Goal: Information Seeking & Learning: Learn about a topic

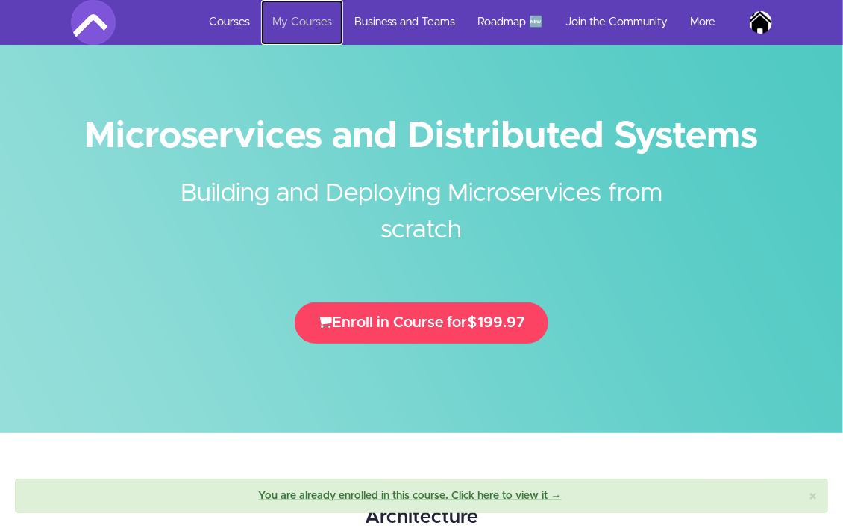
click at [302, 16] on link "My Courses" at bounding box center [302, 22] width 82 height 45
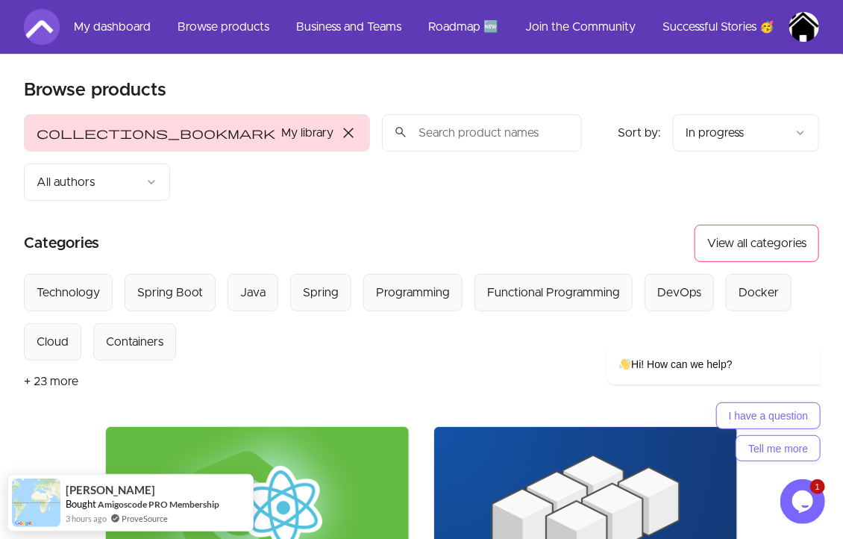
click at [532, 427] on img at bounding box center [585, 512] width 303 height 170
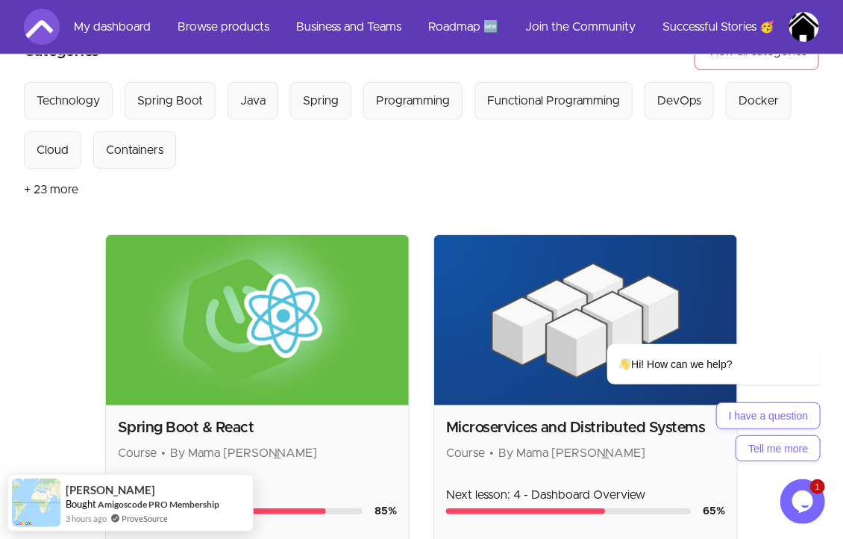
scroll to position [195, 0]
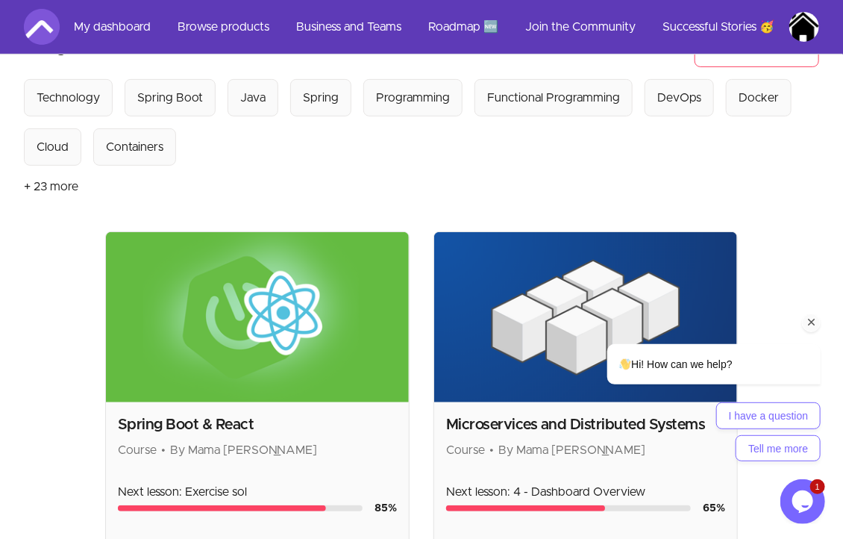
click at [566, 322] on div "Hi! How can we help? I have a question Tell me more" at bounding box center [693, 337] width 269 height 262
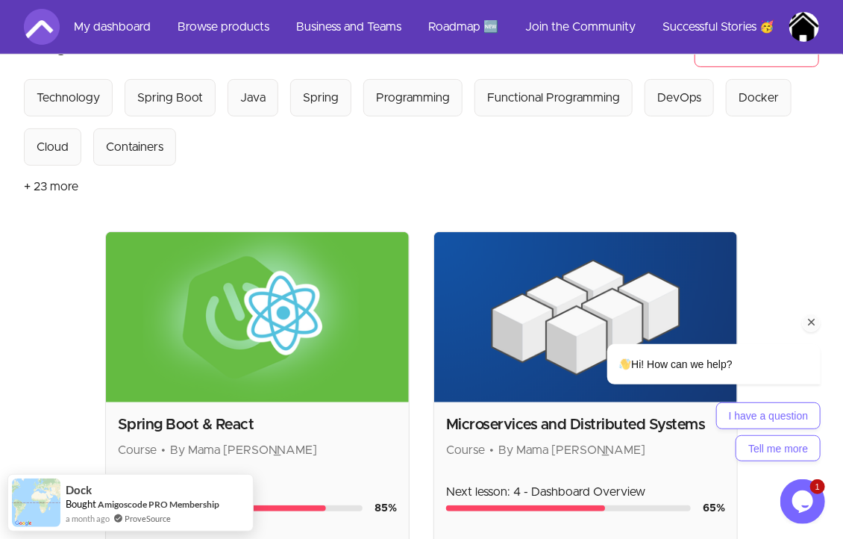
click at [566, 322] on div "Hi! How can we help? I have a question Tell me more" at bounding box center [693, 337] width 269 height 262
click at [571, 314] on div at bounding box center [694, 322] width 253 height 19
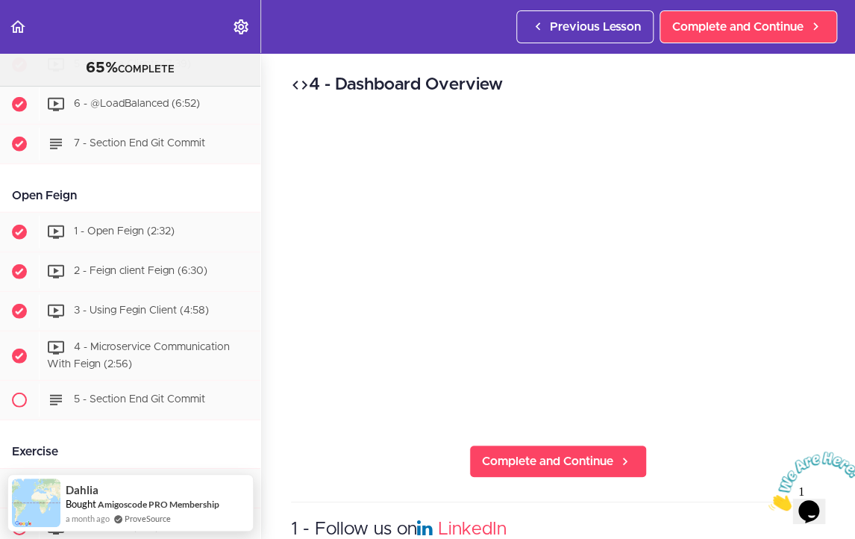
scroll to position [1534, 0]
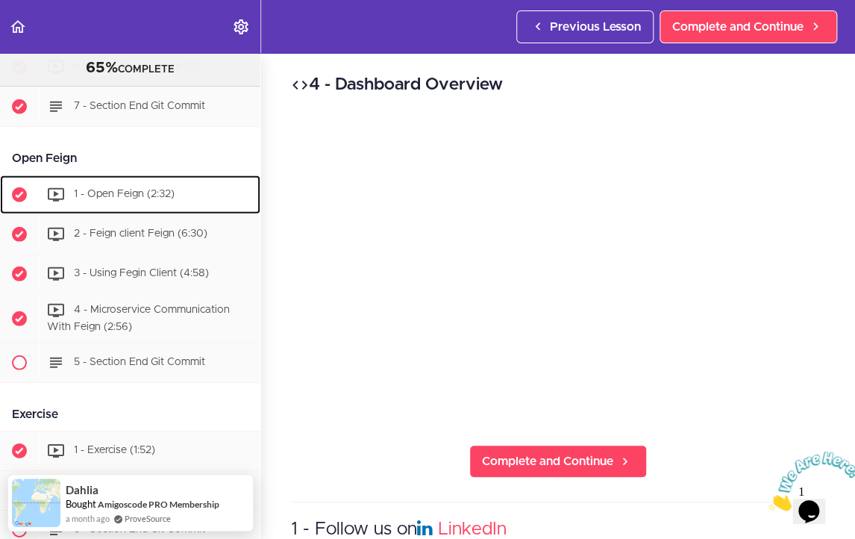
click at [113, 199] on span "1 - Open Feign (2:32)" at bounding box center [124, 194] width 101 height 10
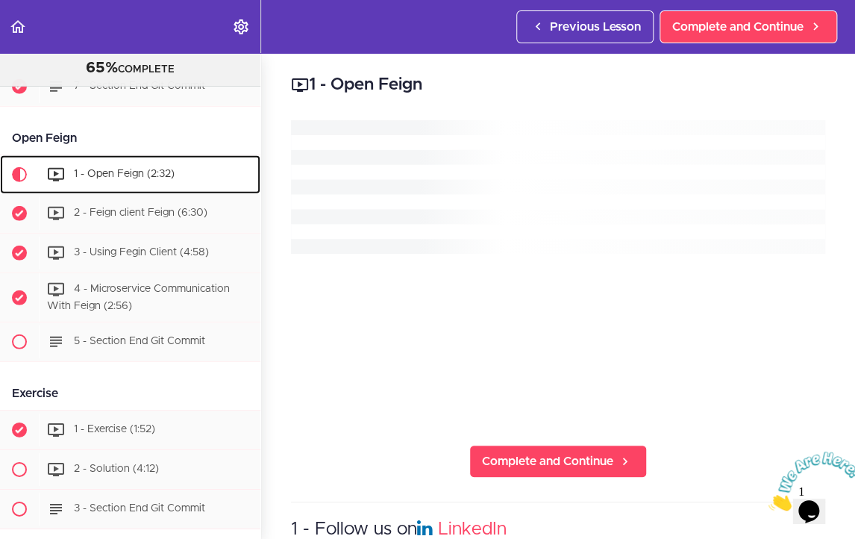
scroll to position [1603, 0]
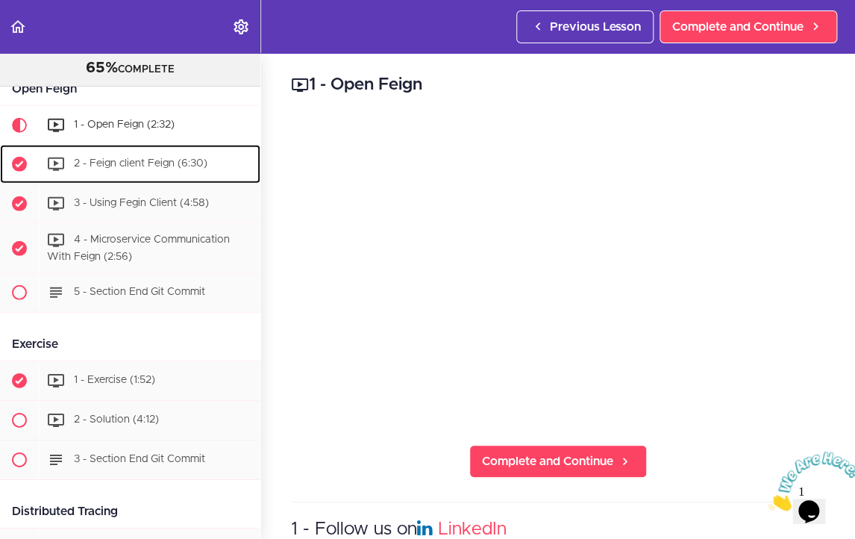
click at [128, 174] on div "2 - Feign client Feign (6:30)" at bounding box center [150, 164] width 222 height 33
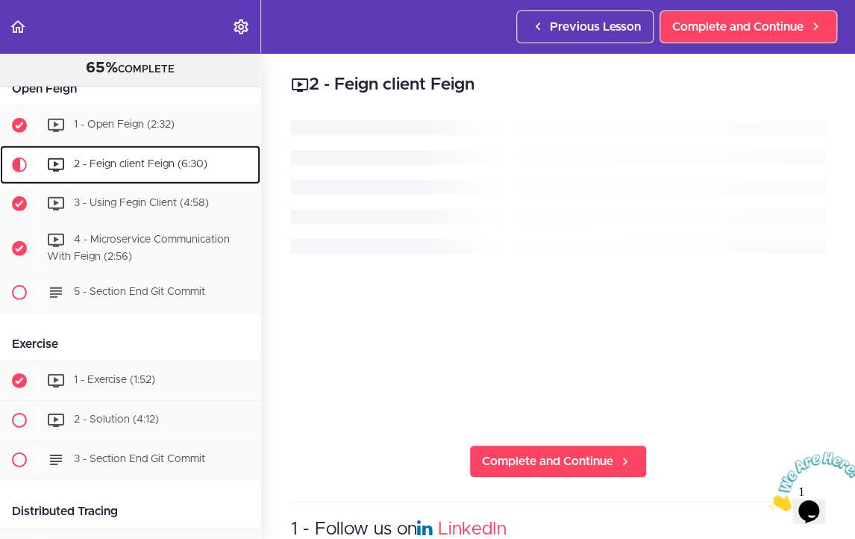
scroll to position [1643, 0]
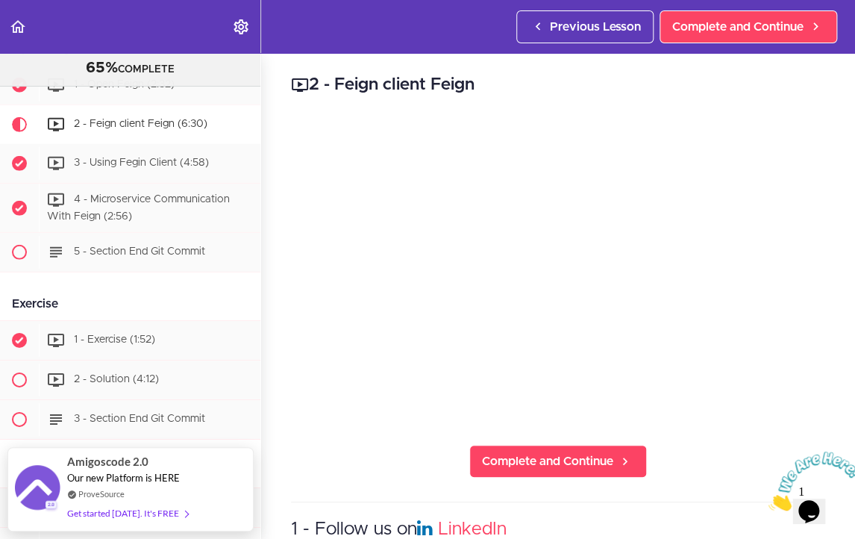
click at [855, 489] on iframe at bounding box center [427, 269] width 855 height 539
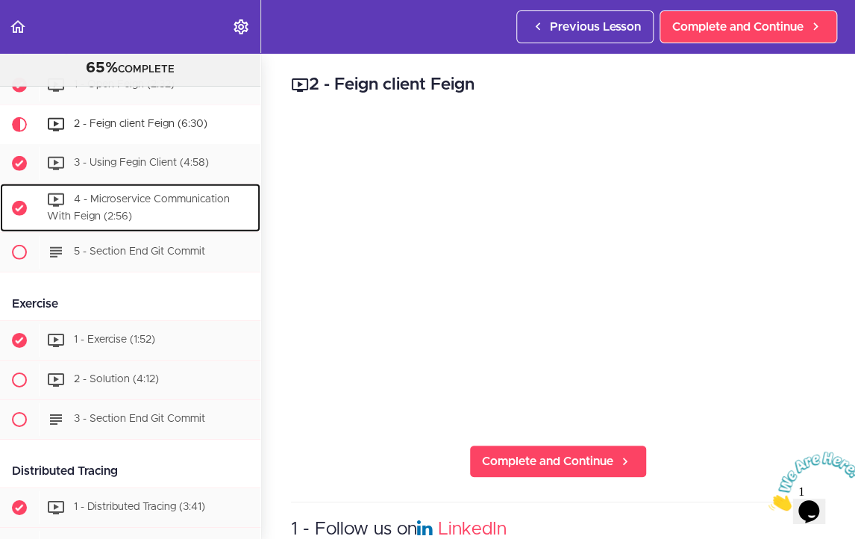
click at [167, 210] on div "4 - Microservice Communication With Feign (2:56)" at bounding box center [150, 208] width 222 height 49
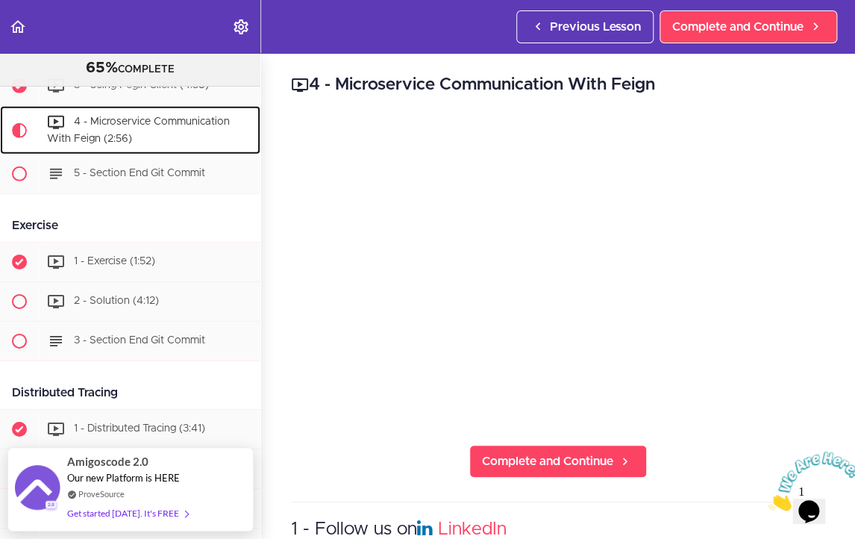
scroll to position [1484, 0]
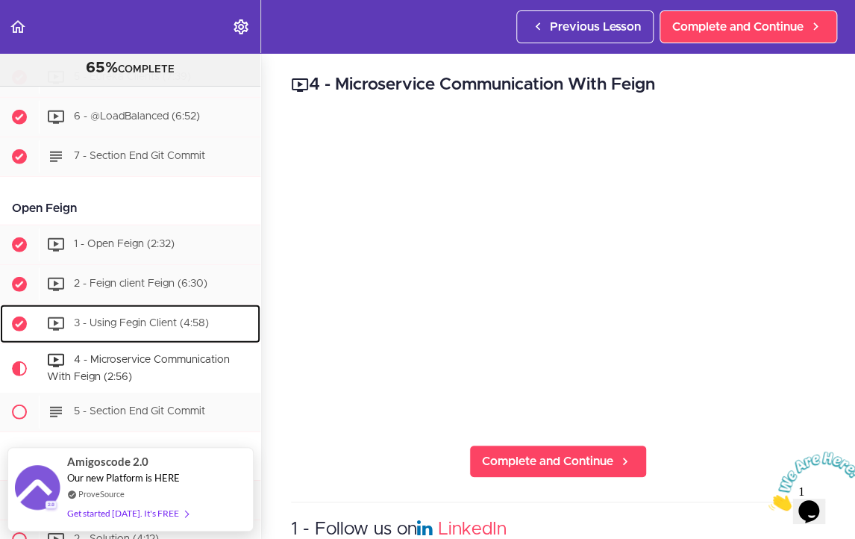
click at [160, 328] on span "3 - Using Fegin Client (4:58)" at bounding box center [141, 323] width 135 height 10
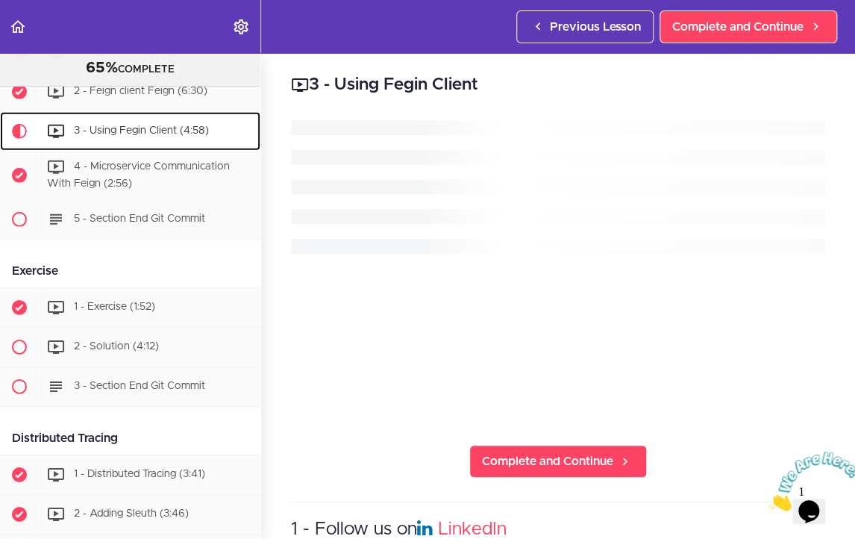
scroll to position [1683, 0]
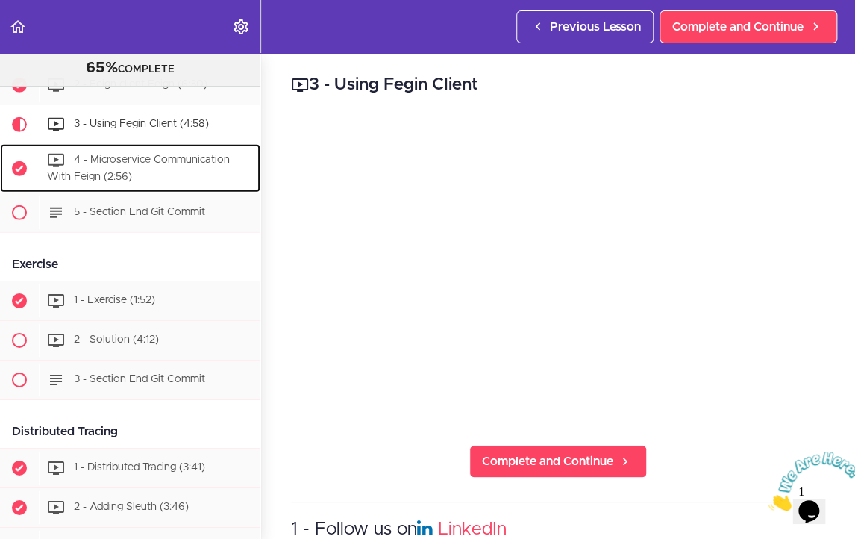
click at [187, 180] on div "4 - Microservice Communication With Feign (2:56)" at bounding box center [150, 168] width 222 height 49
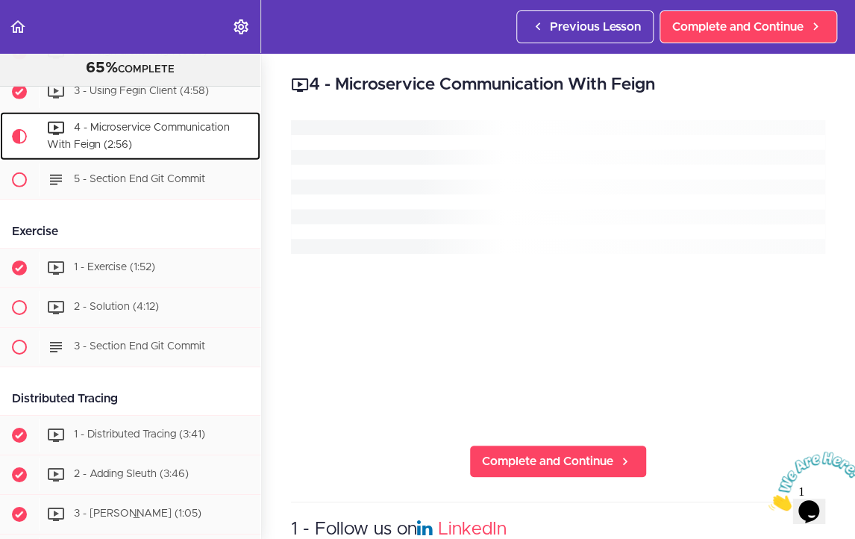
scroll to position [1722, 0]
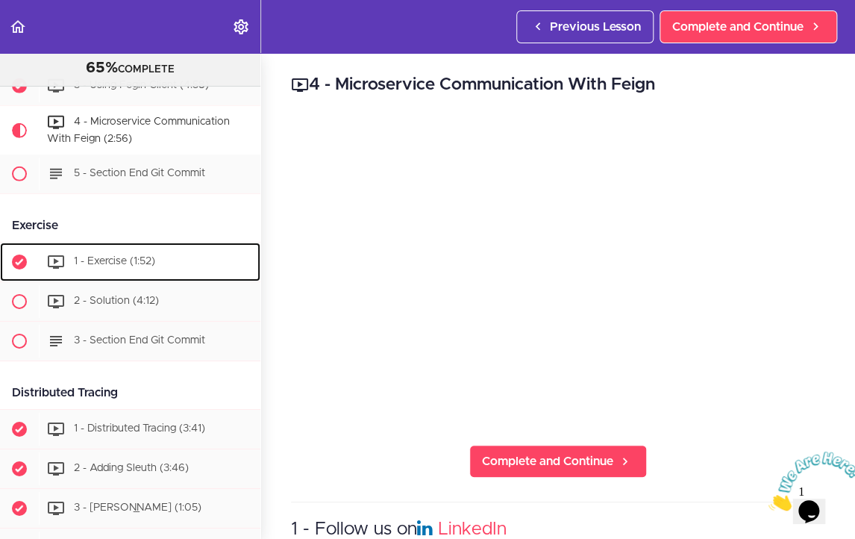
click at [136, 263] on span "1 - Exercise (1:52)" at bounding box center [114, 262] width 81 height 10
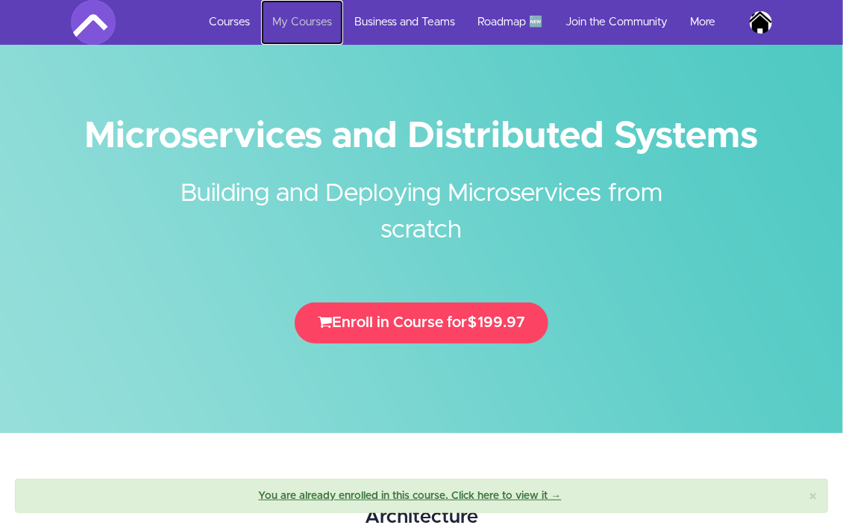
click at [314, 20] on link "My Courses" at bounding box center [302, 22] width 82 height 45
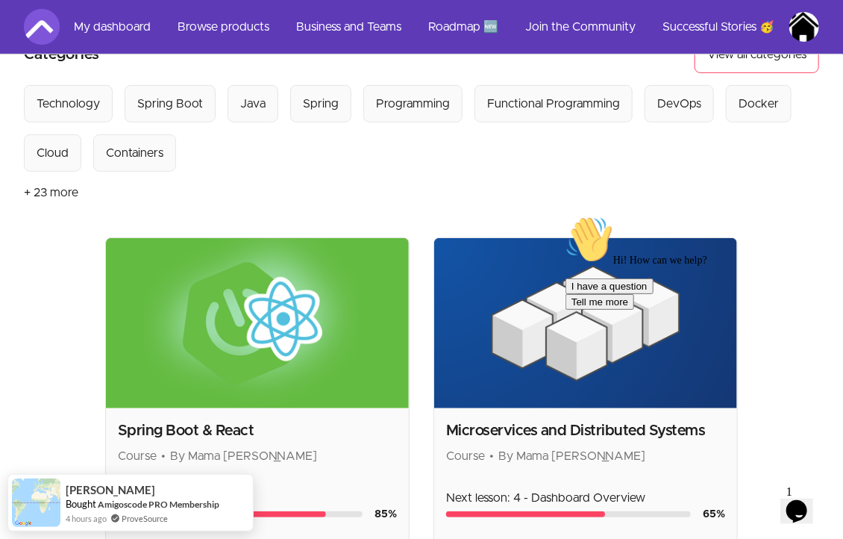
scroll to position [292, 0]
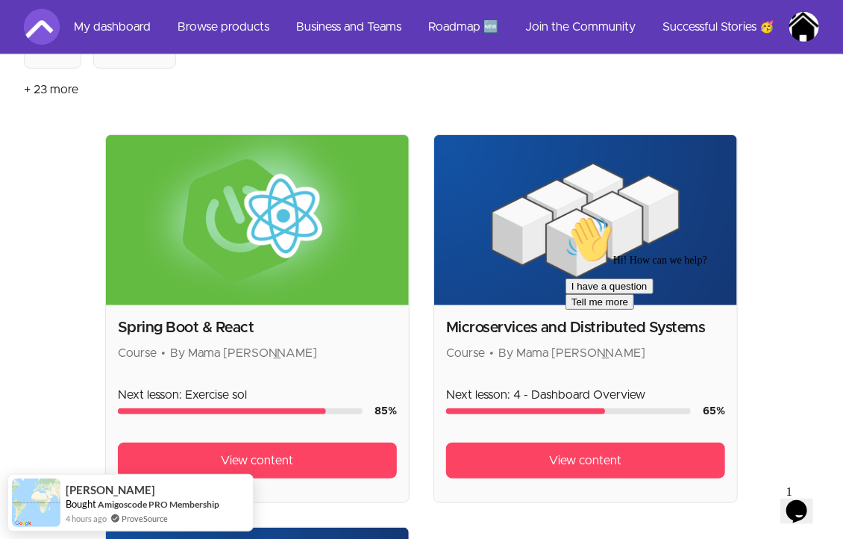
click at [612, 273] on div "Hi! How can we help? I have a question Tell me more" at bounding box center [699, 262] width 269 height 94
click at [624, 242] on div "Hi! How can we help? I have a question Tell me more" at bounding box center [699, 262] width 269 height 94
click at [619, 270] on div "Hi! How can we help? I have a question Tell me more" at bounding box center [699, 262] width 269 height 94
click at [646, 246] on div "Hi! How can we help? I have a question Tell me more" at bounding box center [699, 262] width 269 height 94
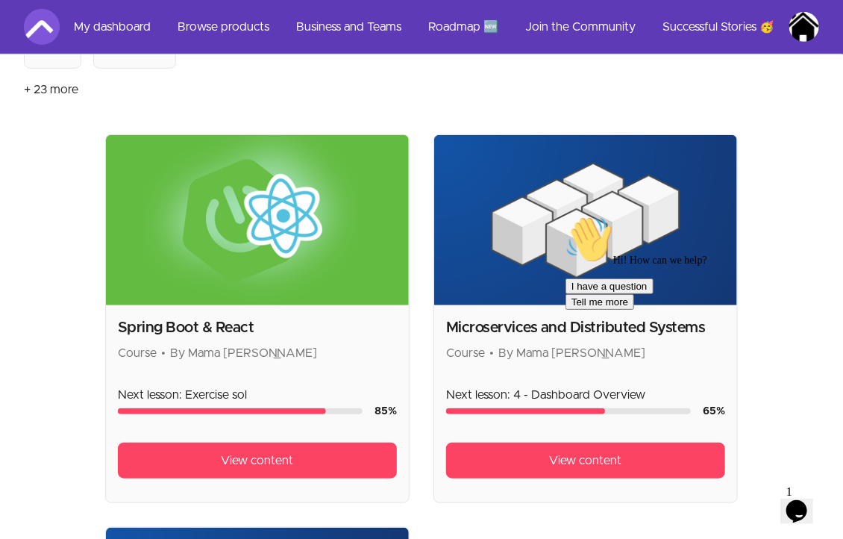
click at [566, 309] on div "Hi! How can we help? I have a question Tell me more" at bounding box center [699, 262] width 269 height 94
click at [565, 309] on div "Hi! How can we help? I have a question Tell me more" at bounding box center [699, 262] width 269 height 94
click at [592, 290] on div "Hi! How can we help? I have a question Tell me more" at bounding box center [699, 262] width 269 height 94
drag, startPoint x: 596, startPoint y: 427, endPoint x: 587, endPoint y: 559, distance: 132.4
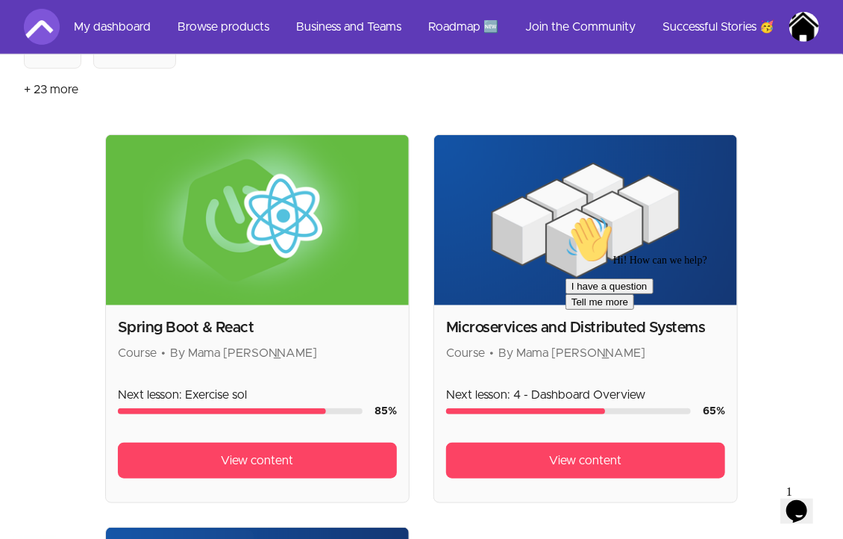
click at [595, 309] on div "I have a question Tell me more" at bounding box center [699, 293] width 269 height 31
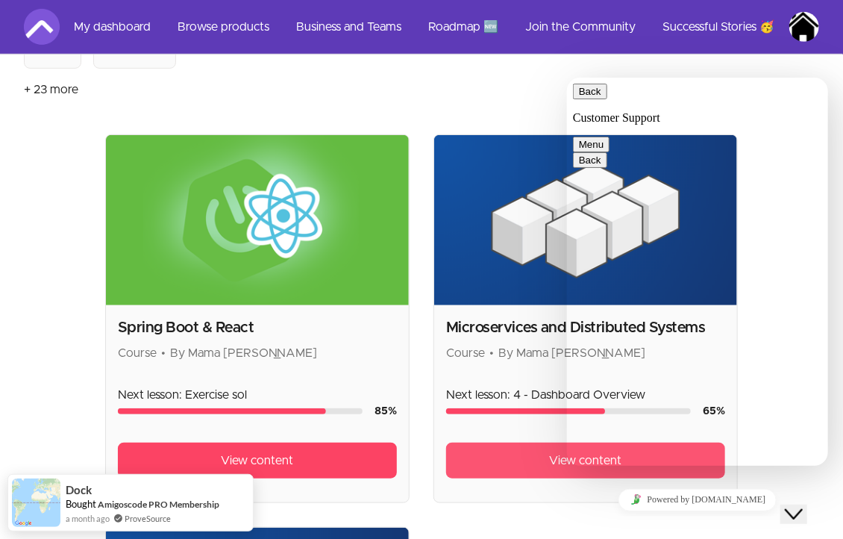
click at [499, 443] on link "View content" at bounding box center [585, 461] width 279 height 36
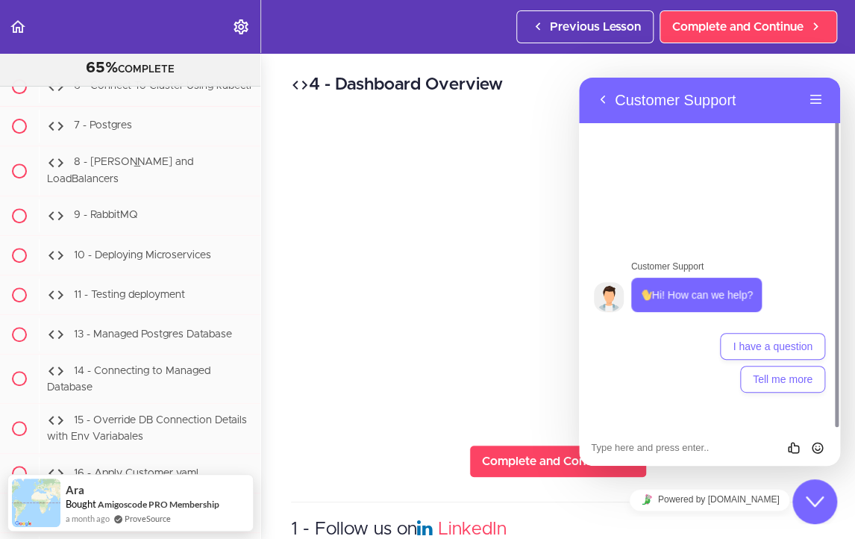
click at [783, 64] on div "4 - Dashboard Overview Complete and Continue 1 - Follow us on LinkedIn 2 - Subs…" at bounding box center [558, 296] width 594 height 486
click at [602, 101] on button "Back" at bounding box center [603, 100] width 24 height 22
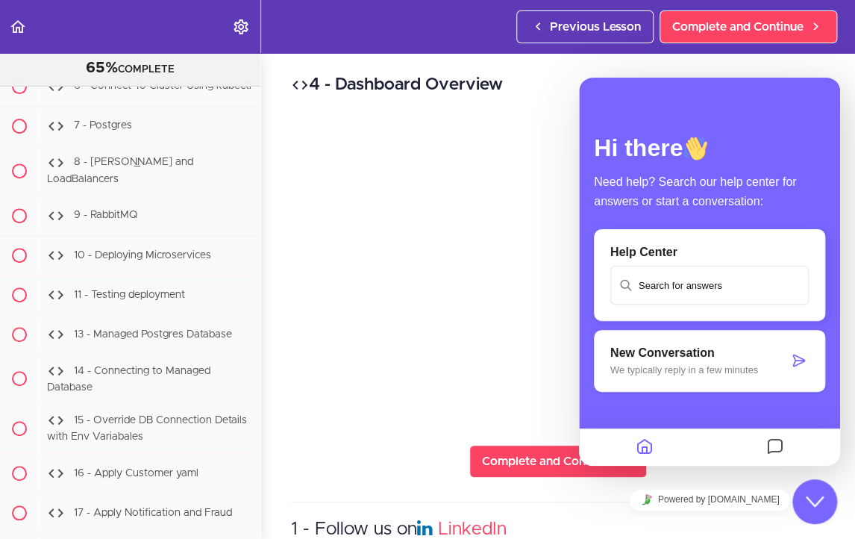
click at [803, 498] on div "Close Chat This icon closes the chat window." at bounding box center [815, 502] width 45 height 18
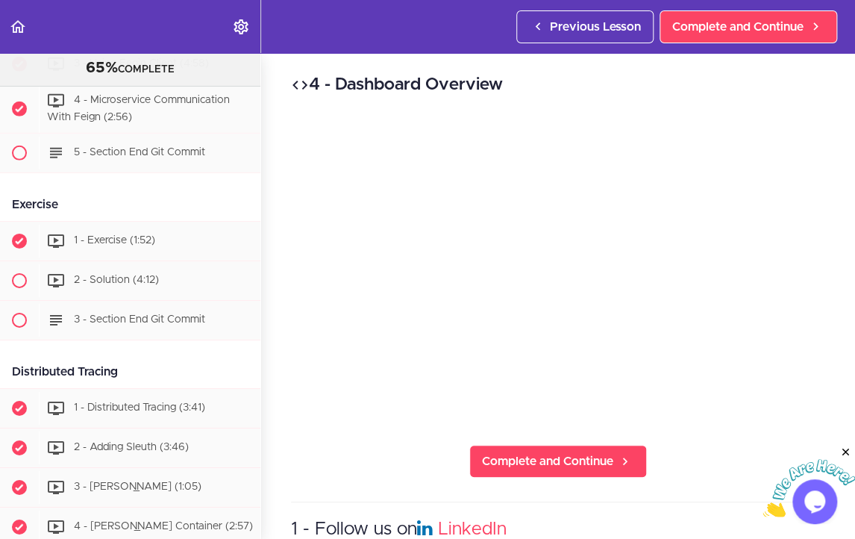
scroll to position [1595, 0]
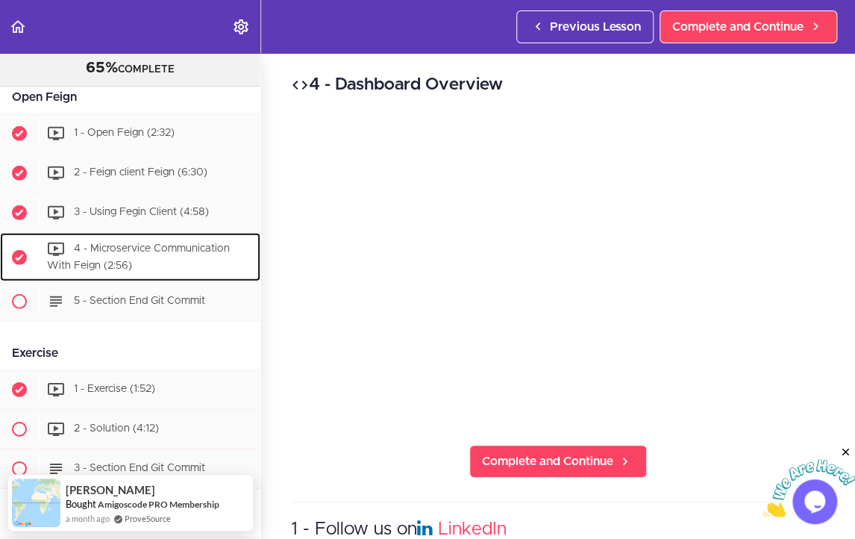
click at [163, 246] on span "4 - Microservice Communication With Feign (2:56)" at bounding box center [138, 257] width 183 height 28
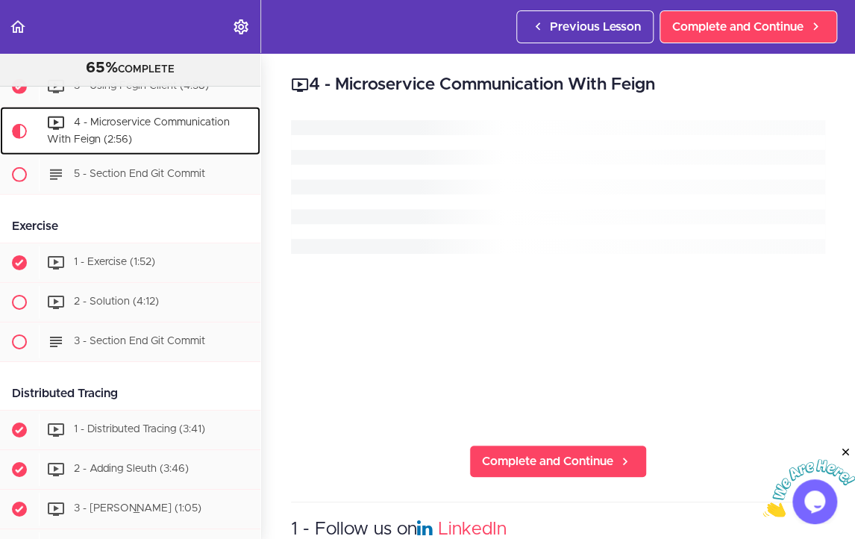
scroll to position [1722, 0]
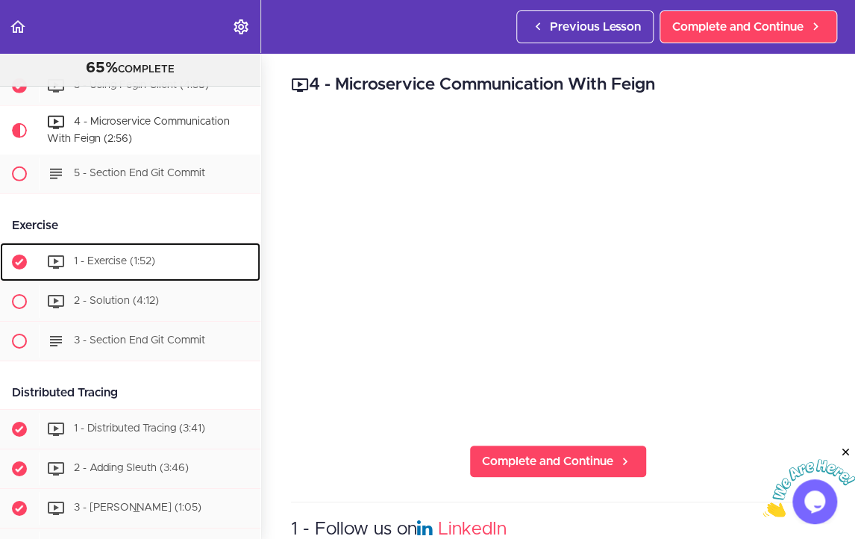
click at [107, 263] on span "1 - Exercise (1:52)" at bounding box center [114, 262] width 81 height 10
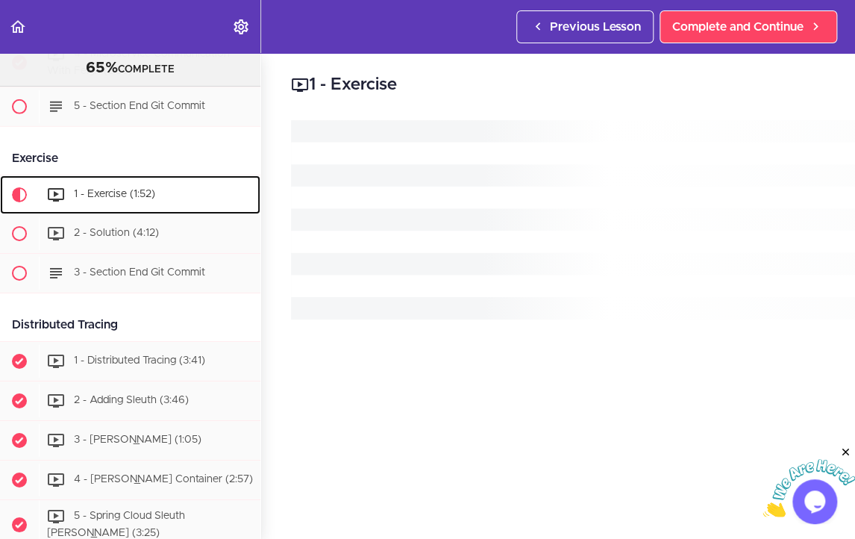
scroll to position [1859, 0]
